Goal: Information Seeking & Learning: Find specific fact

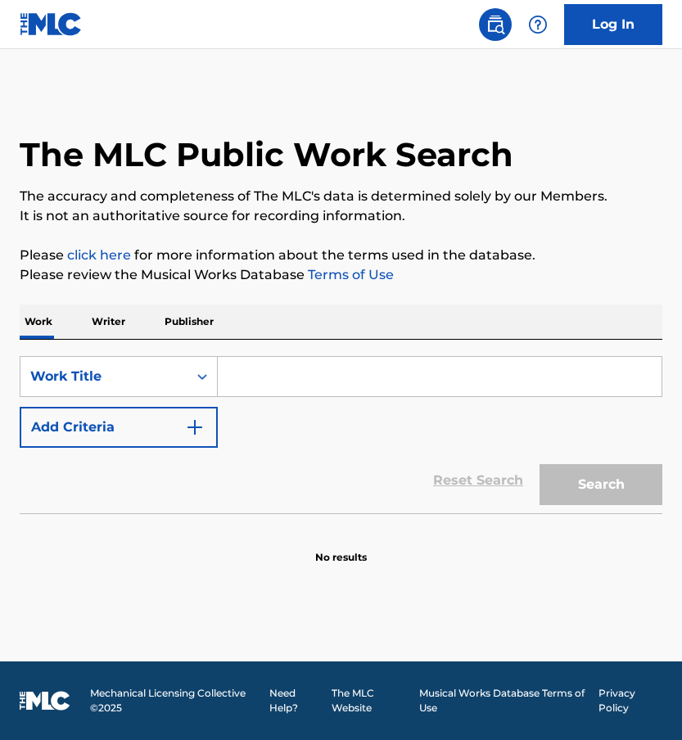
click at [194, 323] on p "Publisher" at bounding box center [189, 322] width 59 height 34
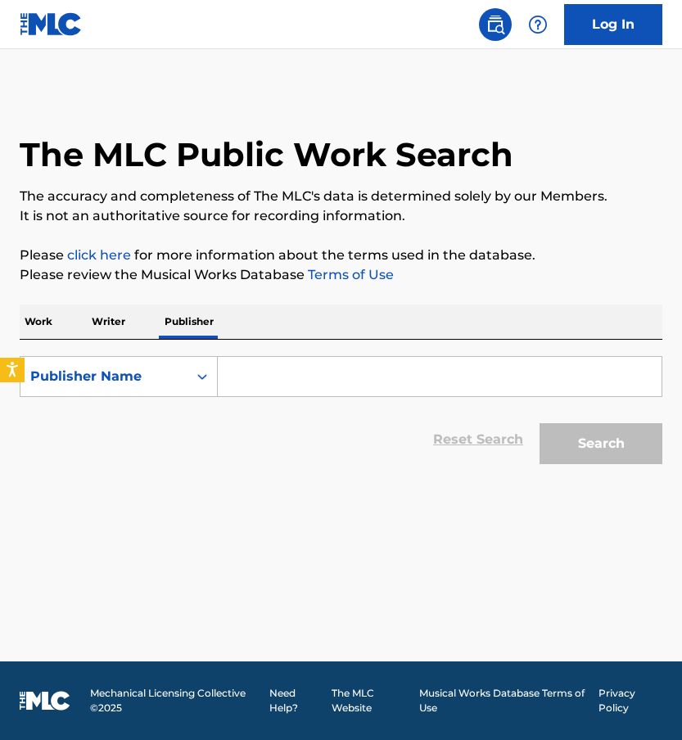
click at [251, 368] on input "Search Form" at bounding box center [440, 376] width 444 height 39
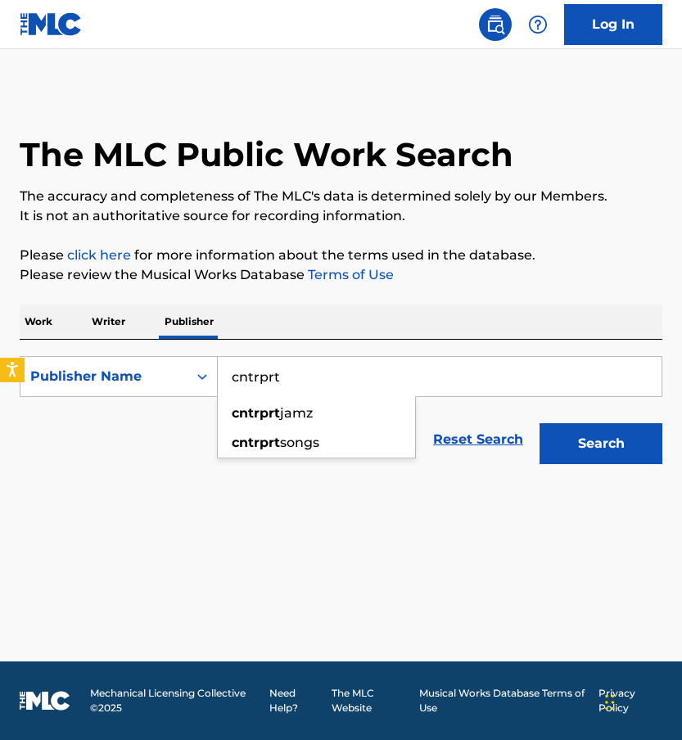
type input "cntrprt"
click at [540, 423] on button "Search" at bounding box center [601, 443] width 123 height 41
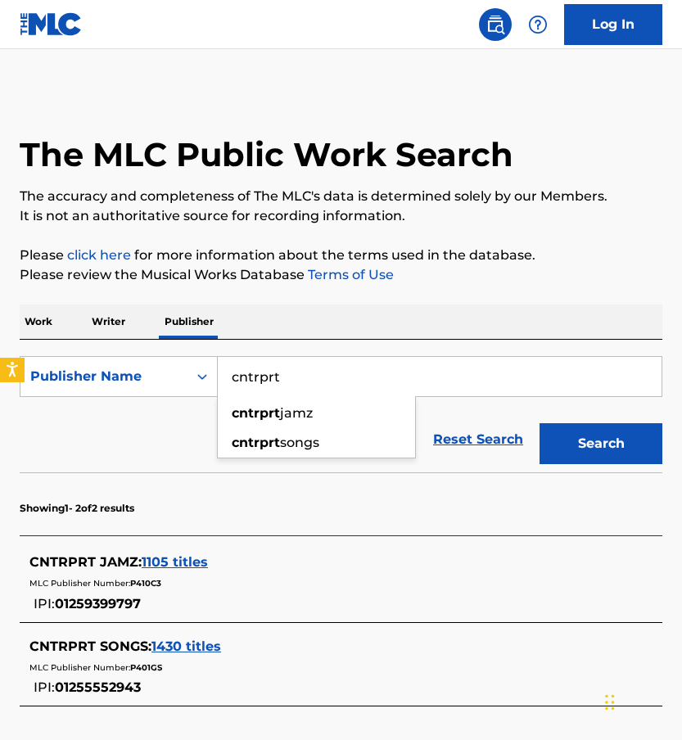
click at [485, 363] on input "cntrprt" at bounding box center [440, 376] width 444 height 39
click at [61, 320] on div "Work Writer Publisher" at bounding box center [341, 322] width 643 height 34
click at [38, 320] on p "Work" at bounding box center [39, 322] width 38 height 34
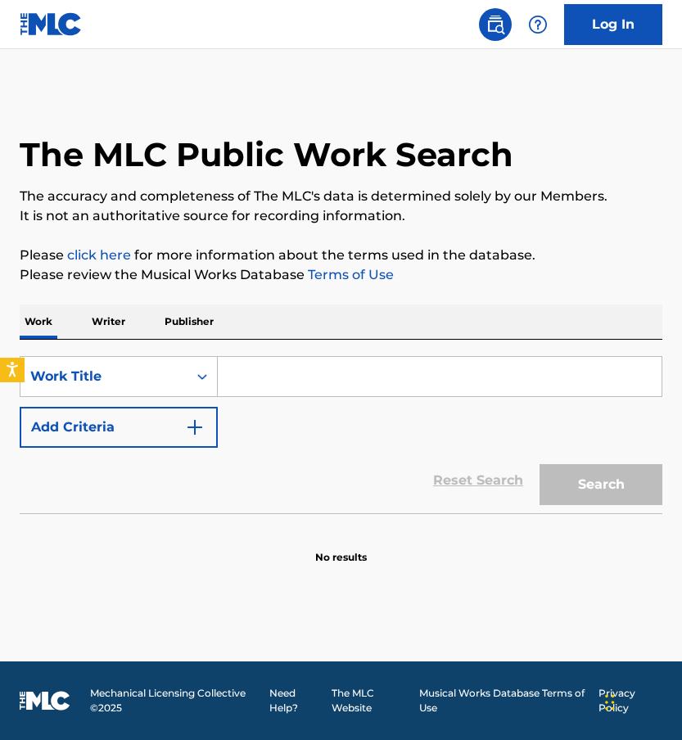
click at [272, 402] on div "SearchWithCriteria44b63e09-33ff-4e38-847b-09b4d97b36dd Work Title Add Criteria" at bounding box center [341, 402] width 643 height 92
click at [272, 394] on input "Search Form" at bounding box center [440, 376] width 444 height 39
paste input "OUTSIDERS"
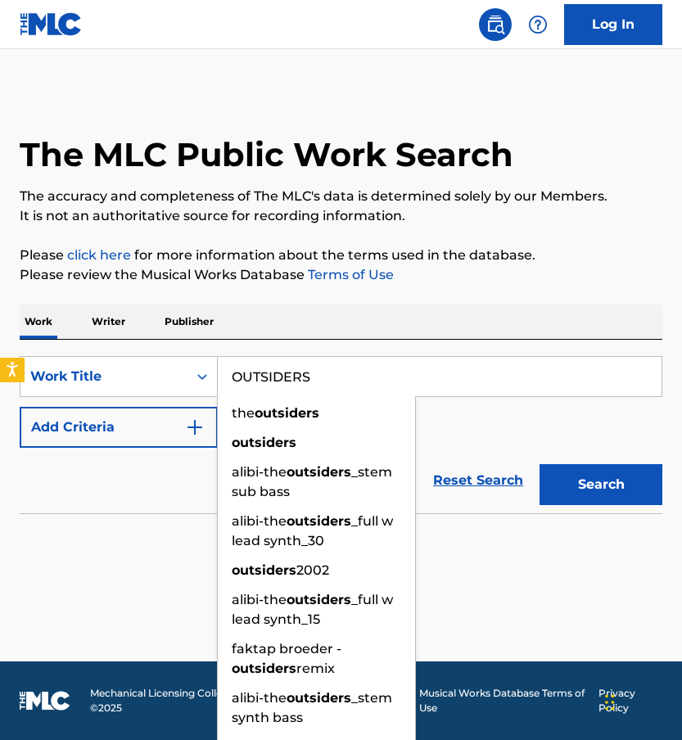
type input "OUTSIDERS"
click at [171, 417] on button "Add Criteria" at bounding box center [119, 427] width 198 height 41
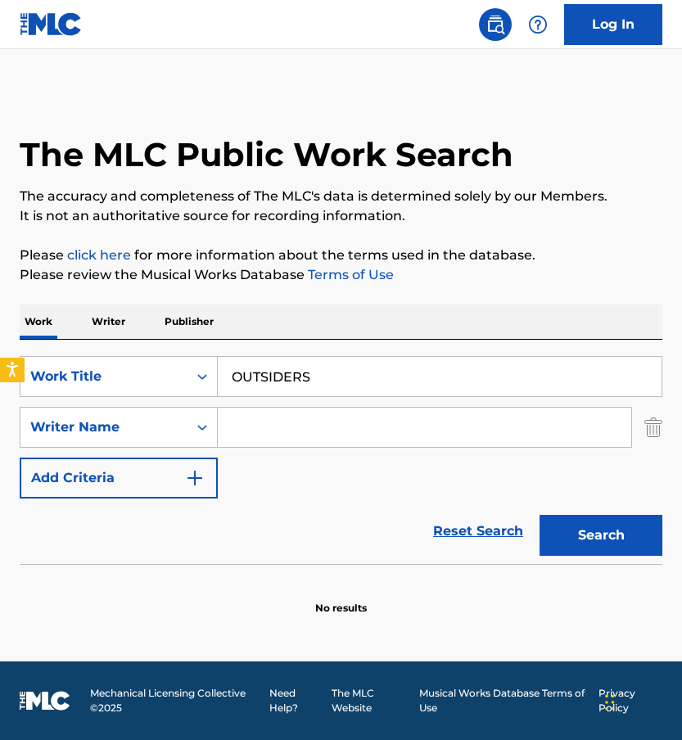
click at [236, 430] on input "Search Form" at bounding box center [425, 427] width 414 height 39
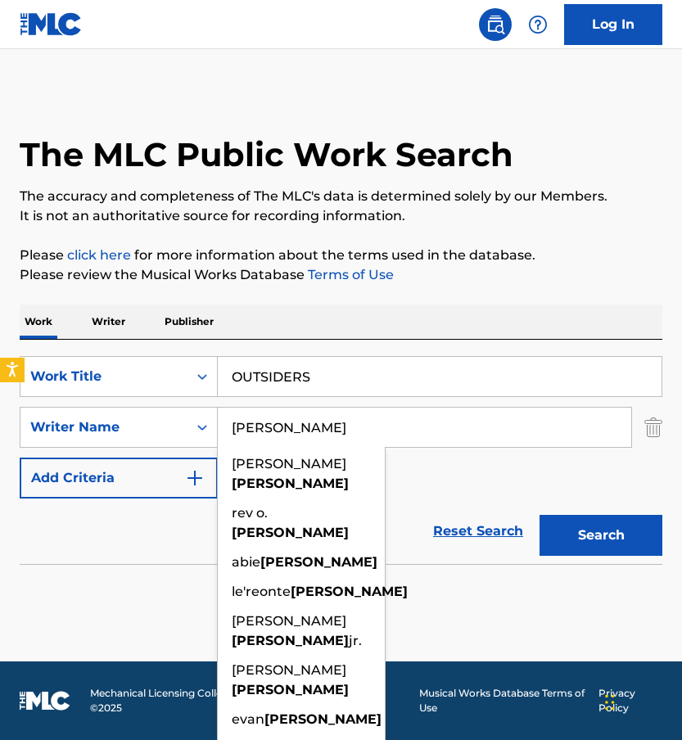
type input "[PERSON_NAME]"
click at [540, 515] on button "Search" at bounding box center [601, 535] width 123 height 41
click at [474, 529] on link "Reset Search" at bounding box center [478, 531] width 106 height 36
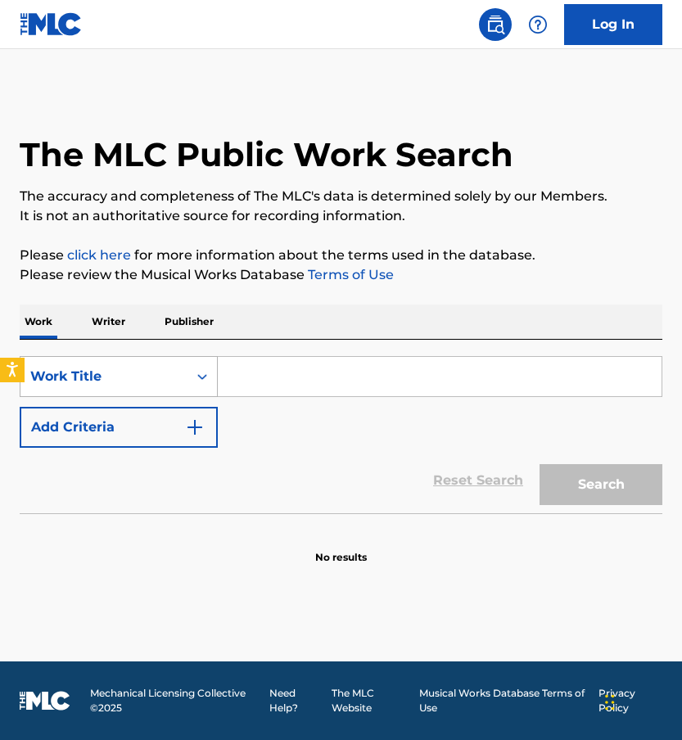
click at [173, 382] on div "Work Title" at bounding box center [103, 377] width 147 height 20
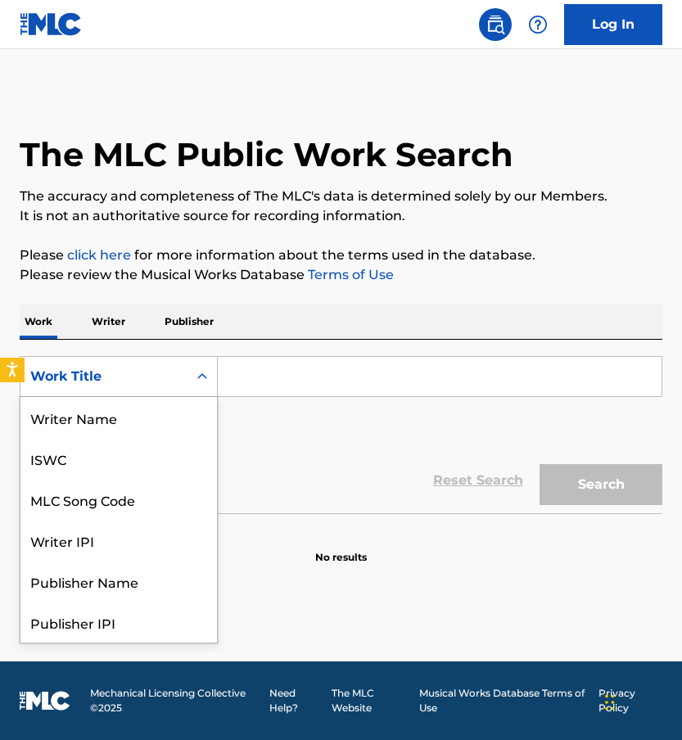
scroll to position [82, 0]
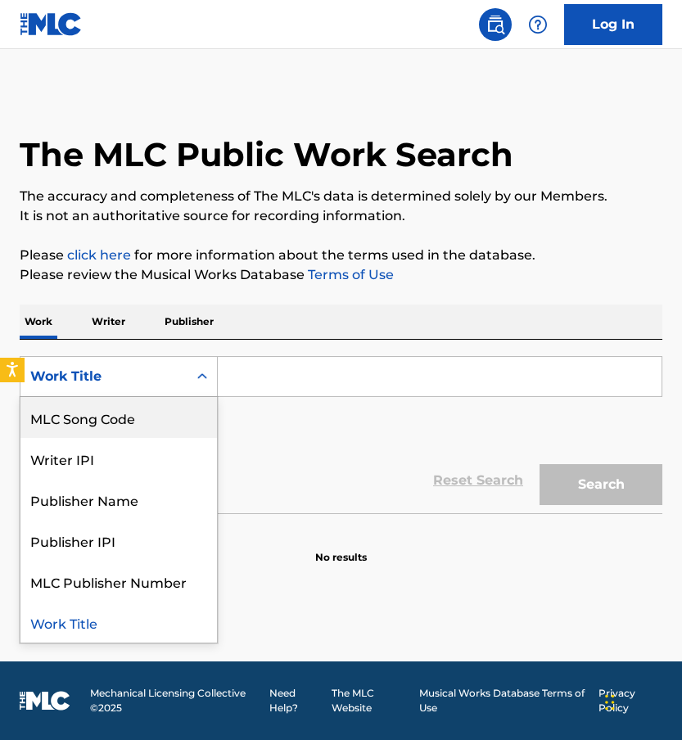
click at [138, 418] on div "MLC Song Code" at bounding box center [118, 417] width 197 height 41
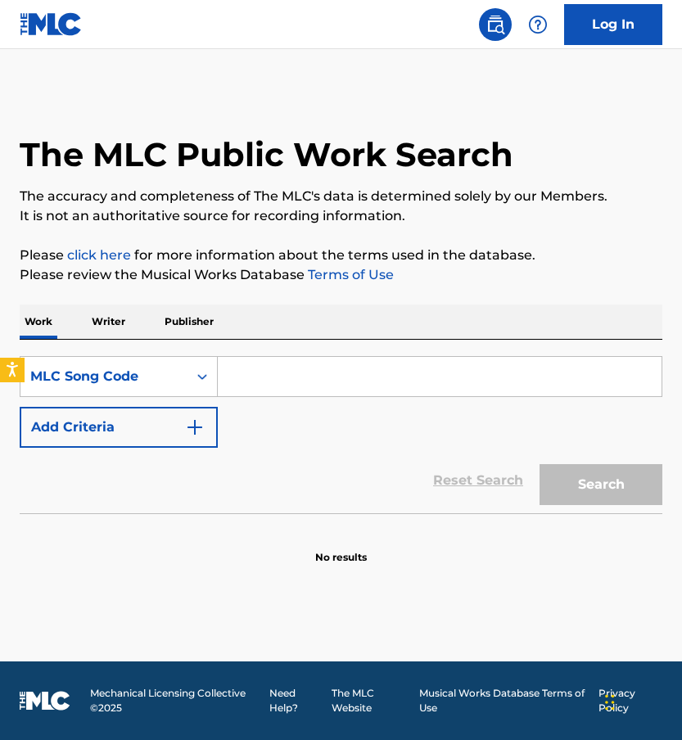
click at [281, 380] on input "Search Form" at bounding box center [440, 376] width 444 height 39
paste input "NC5V94"
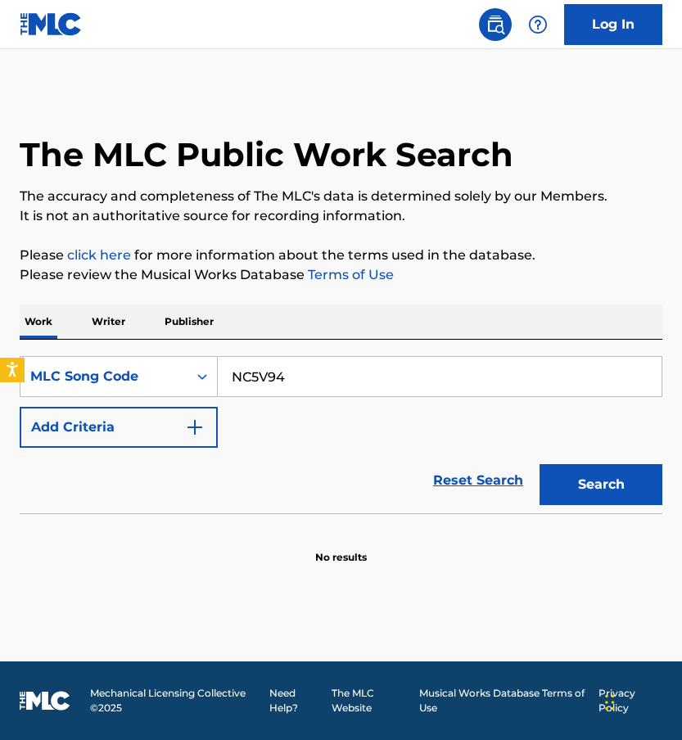
type input "NC5V94"
click at [540, 464] on button "Search" at bounding box center [601, 484] width 123 height 41
